Goal: Information Seeking & Learning: Learn about a topic

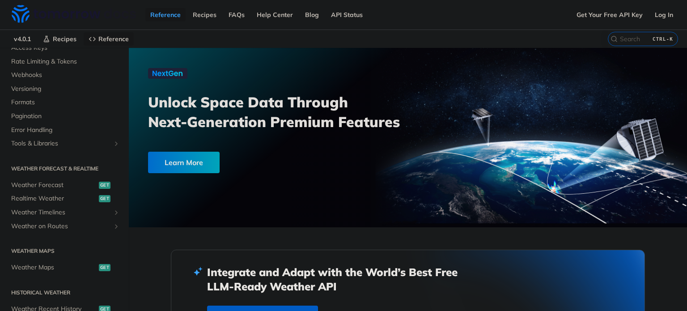
scroll to position [197, 0]
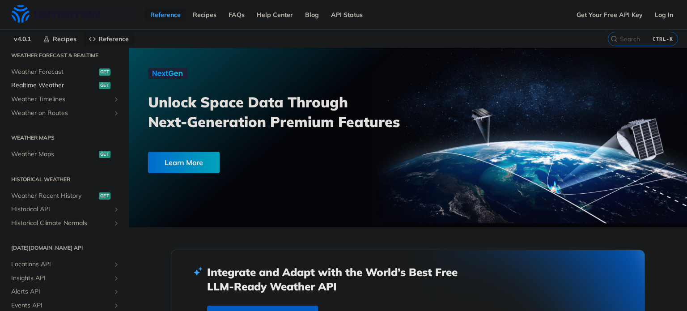
click at [55, 87] on span "Realtime Weather" at bounding box center [53, 85] width 85 height 9
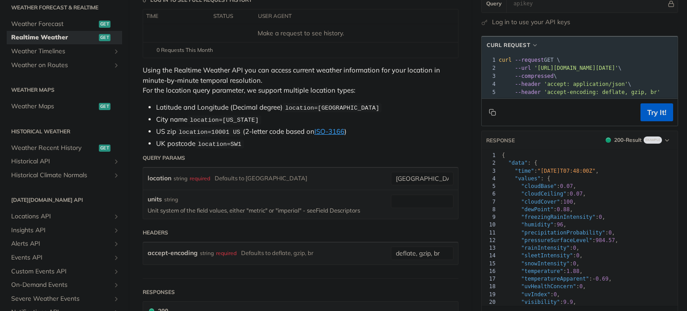
scroll to position [125, 0]
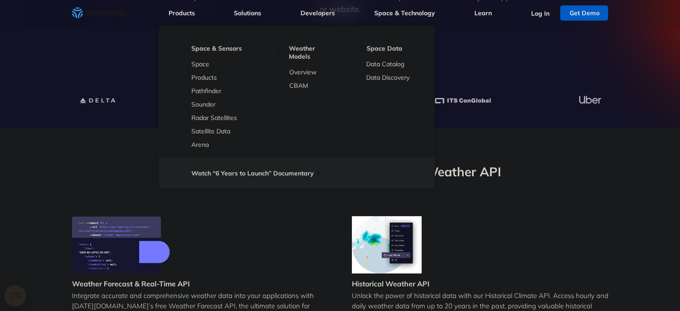
scroll to position [204, 0]
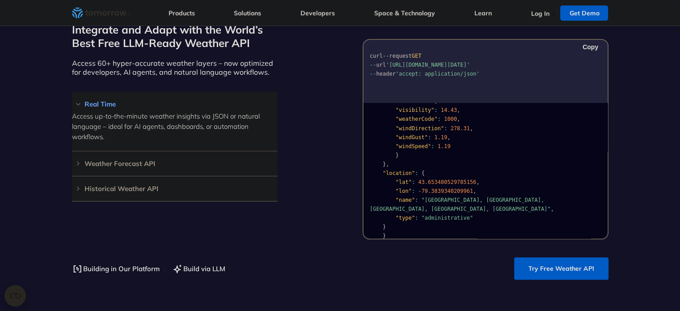
scroll to position [790, 0]
